Goal: Information Seeking & Learning: Learn about a topic

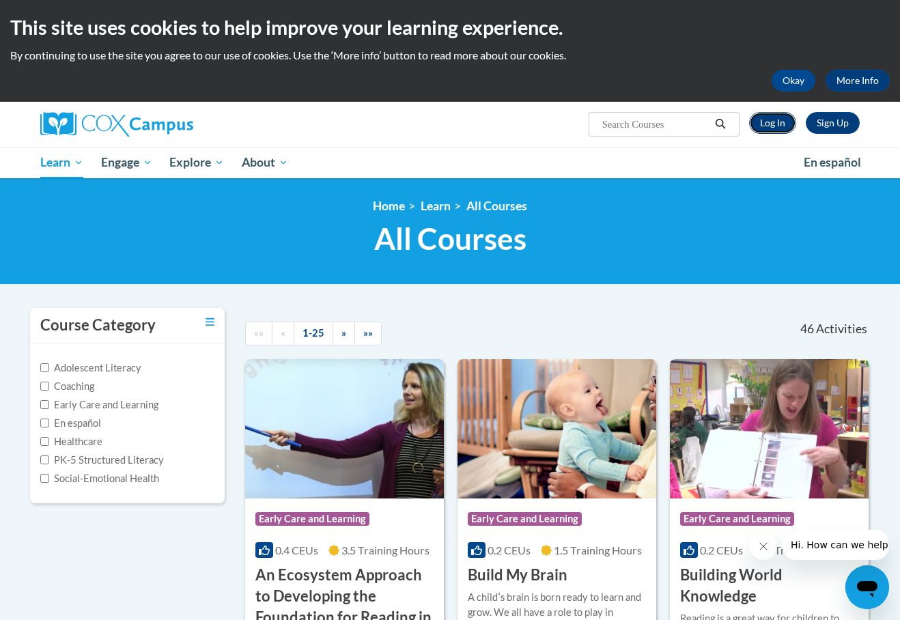
click at [773, 124] on link "Log In" at bounding box center [772, 123] width 47 height 22
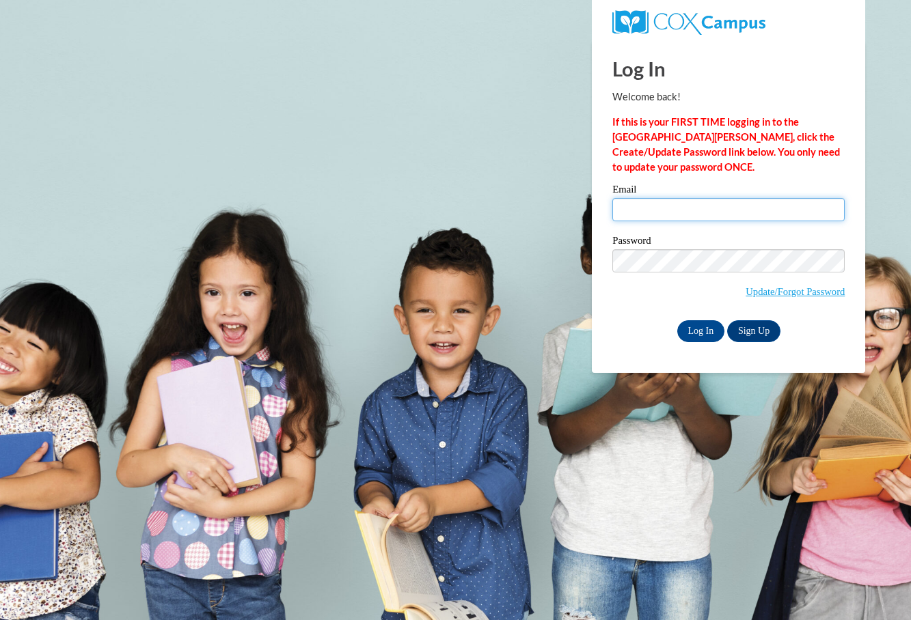
click at [676, 204] on input "Email" at bounding box center [728, 209] width 232 height 23
type input "teresaclardy22@gmail.com"
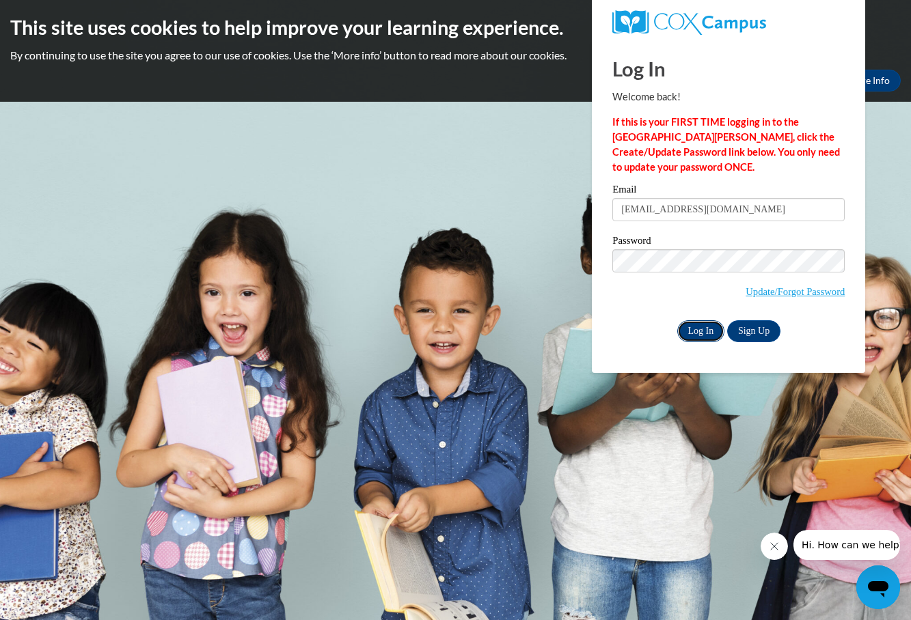
click at [706, 324] on input "Log In" at bounding box center [701, 331] width 48 height 22
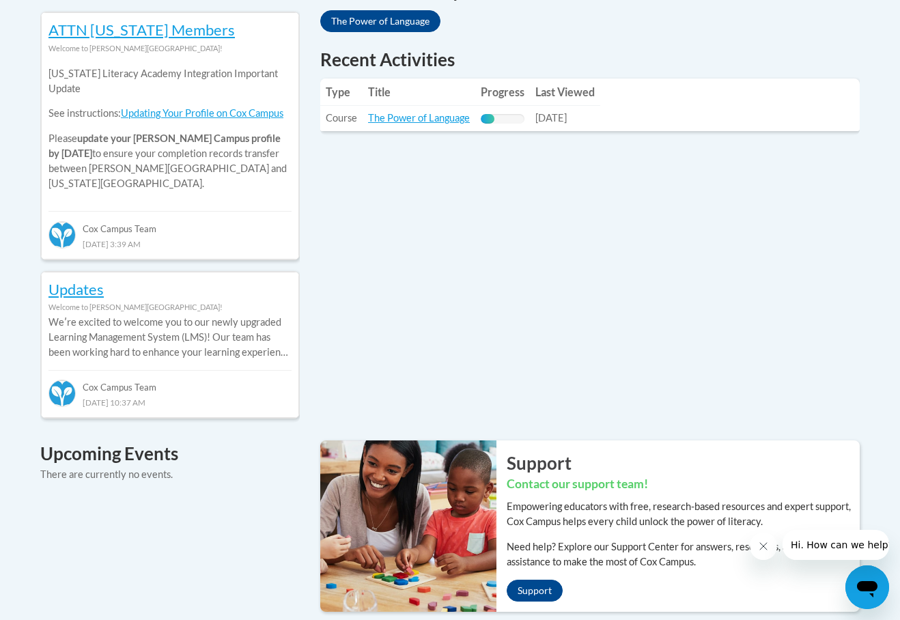
scroll to position [622, 0]
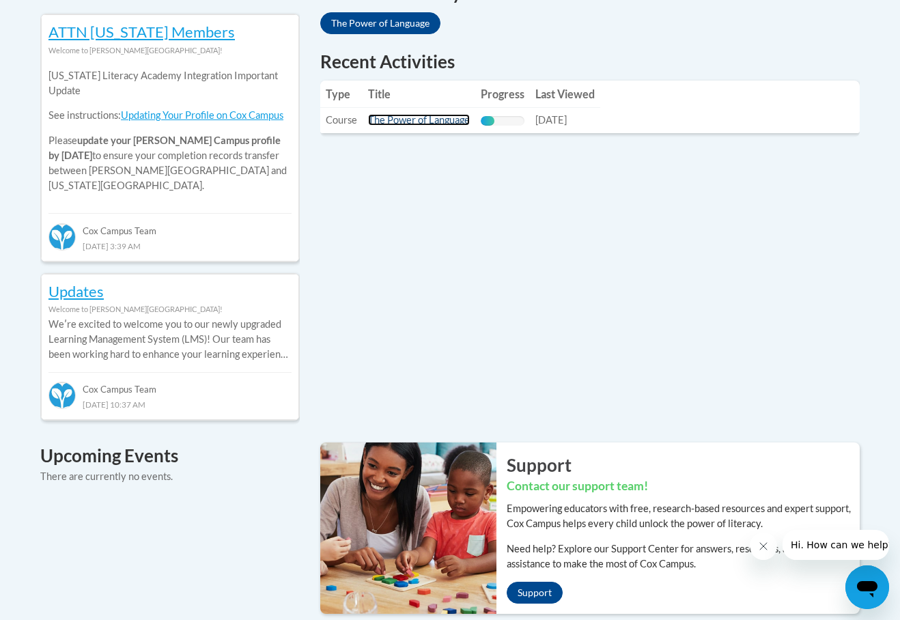
click at [426, 121] on link "The Power of Language" at bounding box center [419, 120] width 102 height 12
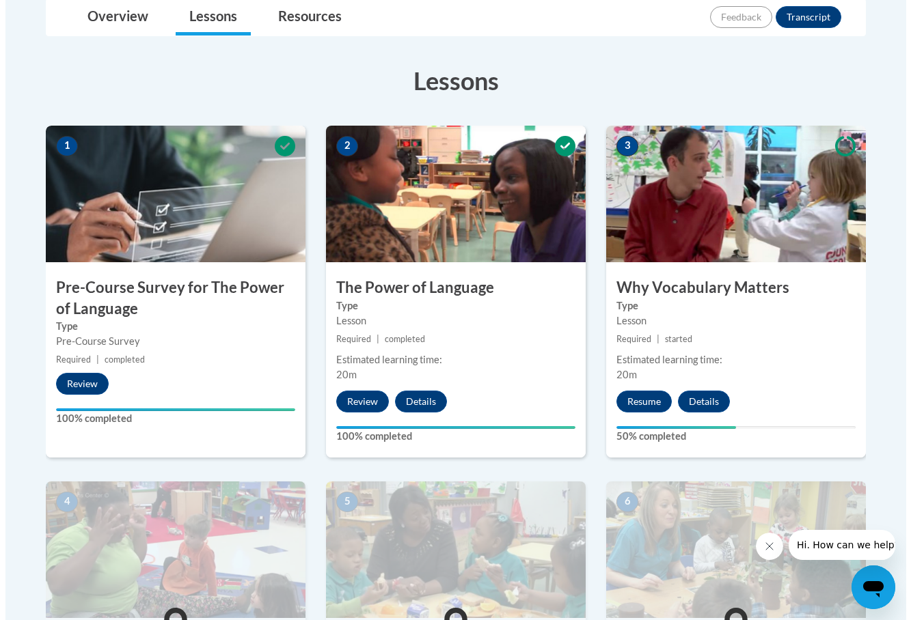
scroll to position [321, 0]
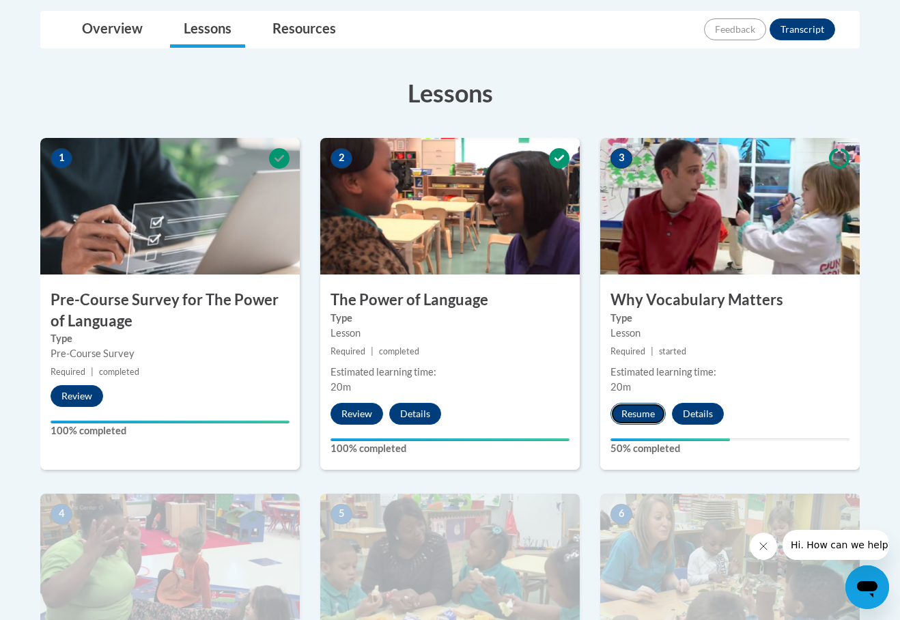
click at [642, 411] on button "Resume" at bounding box center [638, 414] width 55 height 22
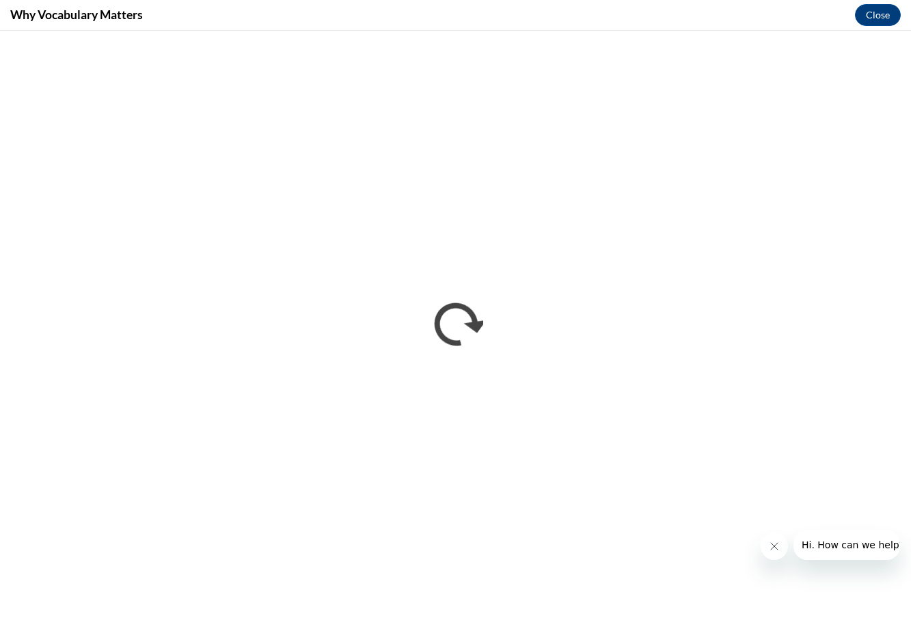
scroll to position [0, 0]
click at [775, 549] on icon "Close message from company" at bounding box center [773, 546] width 11 height 11
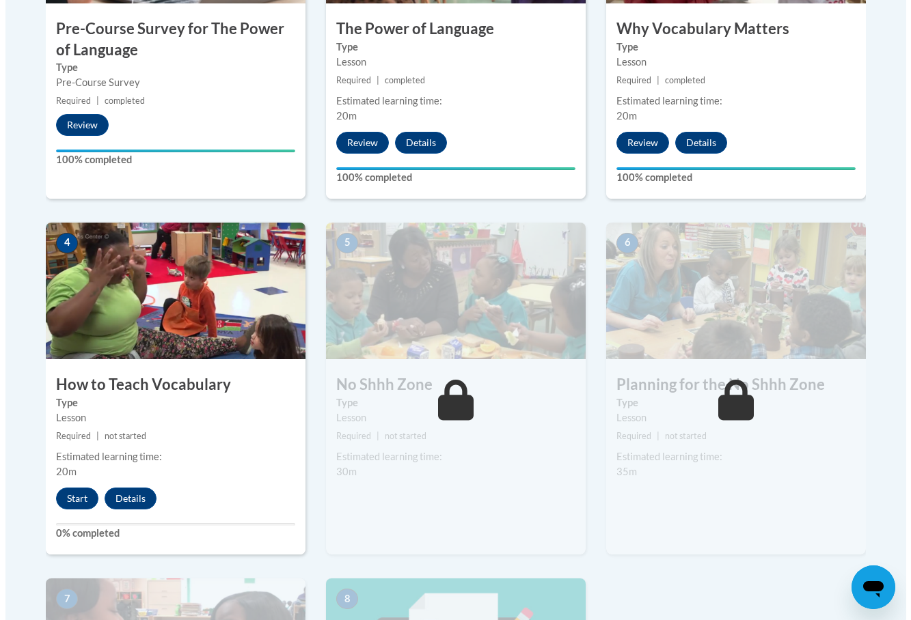
scroll to position [616, 0]
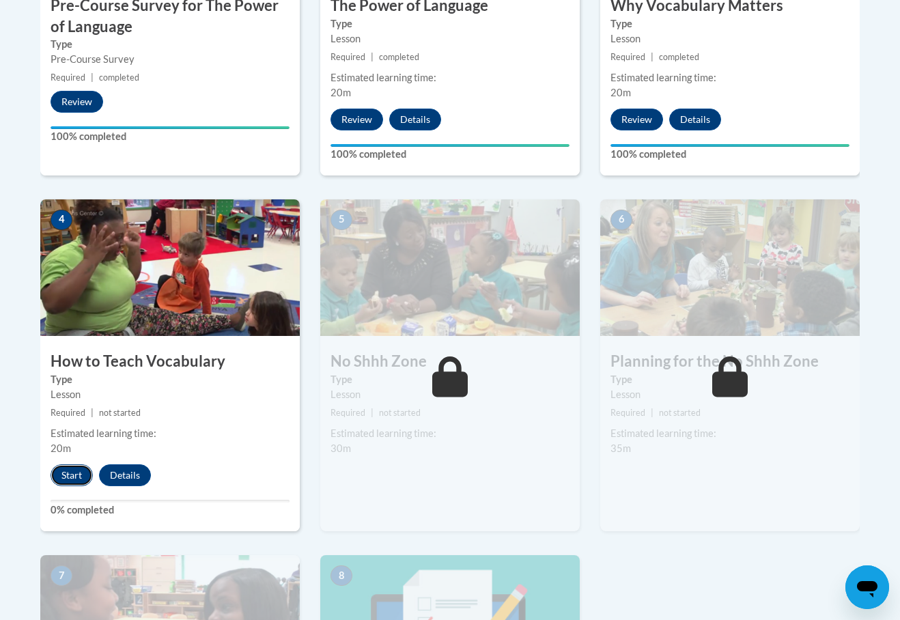
click at [77, 473] on button "Start" at bounding box center [72, 476] width 42 height 22
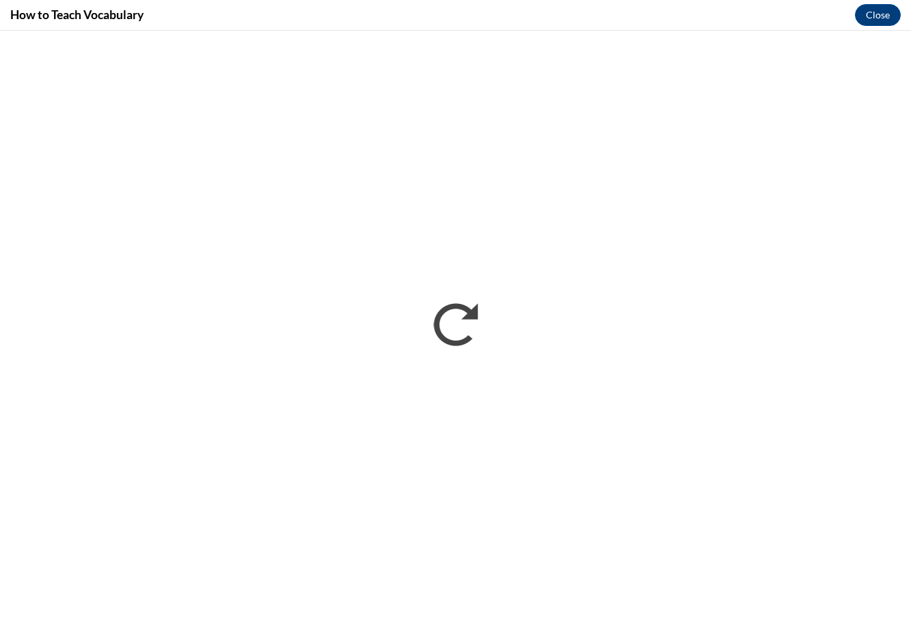
scroll to position [0, 0]
